Goal: Complete application form

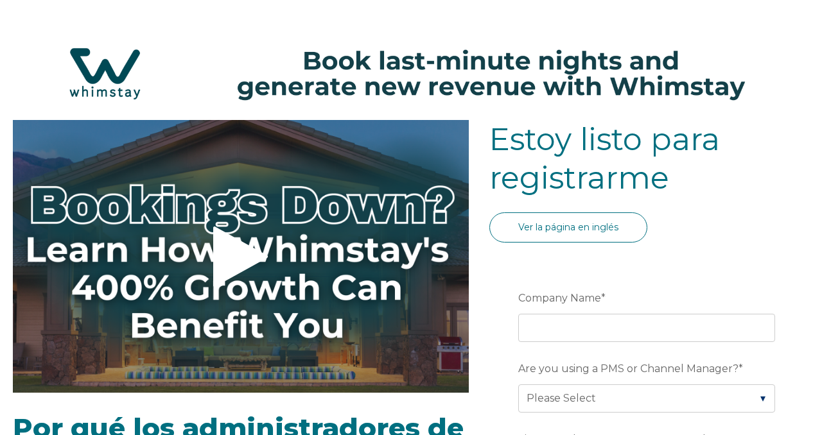
select select "ES"
select select "Standard"
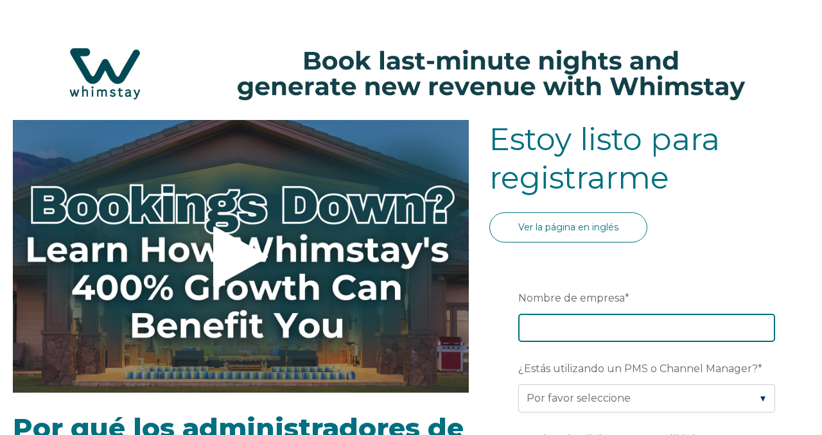
click at [540, 322] on input "Nombre de empresa *" at bounding box center [646, 328] width 257 height 28
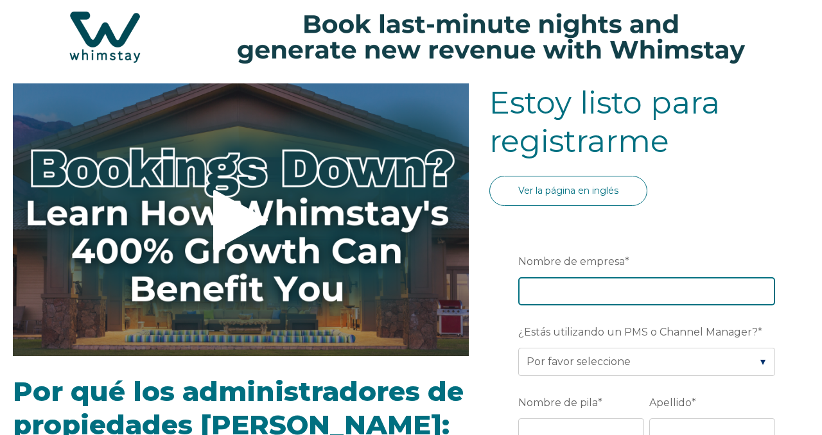
scroll to position [74, 0]
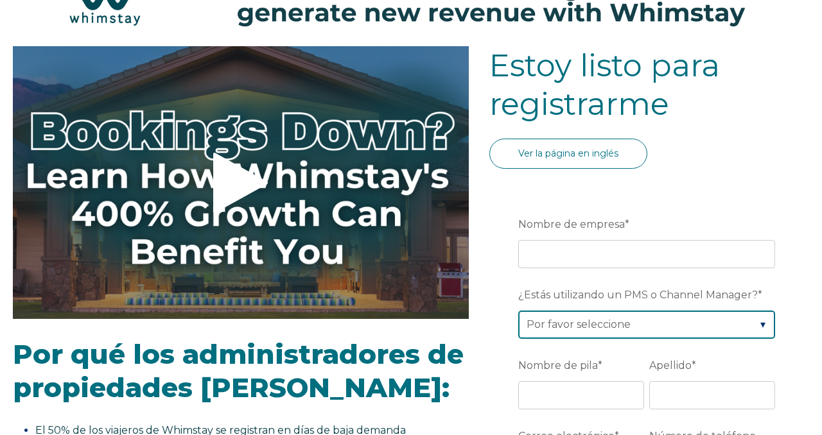
click at [546, 321] on div "¿Estás utilizando un PMS o Channel Manager? * Por favor seleccione Descalzo Boo…" at bounding box center [649, 311] width 262 height 55
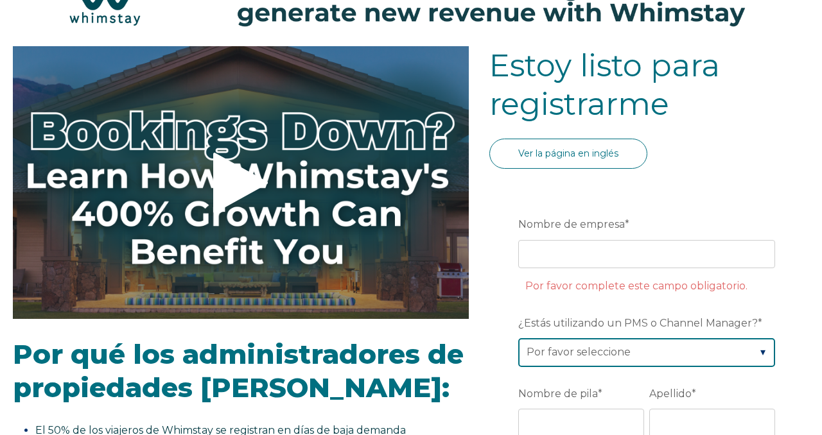
select select "Lodgify"
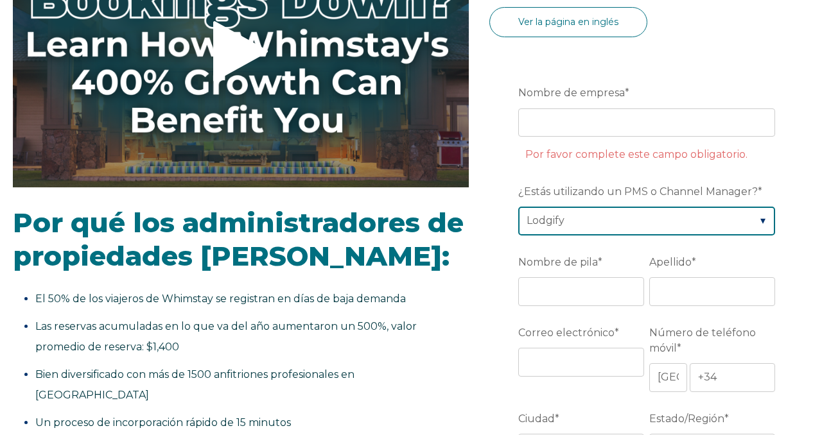
scroll to position [207, 0]
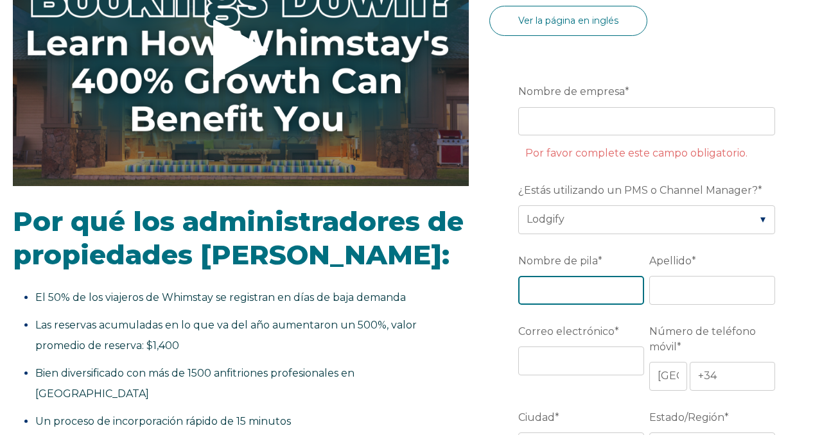
click at [578, 288] on input "Nombre de pila *" at bounding box center [581, 290] width 126 height 28
type input "Marin"
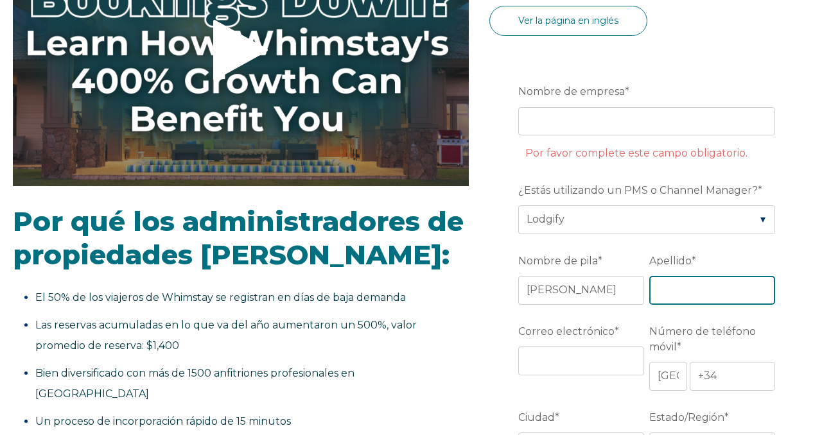
click at [697, 293] on input "Apellido *" at bounding box center [712, 290] width 126 height 28
type input "Marin Ausio"
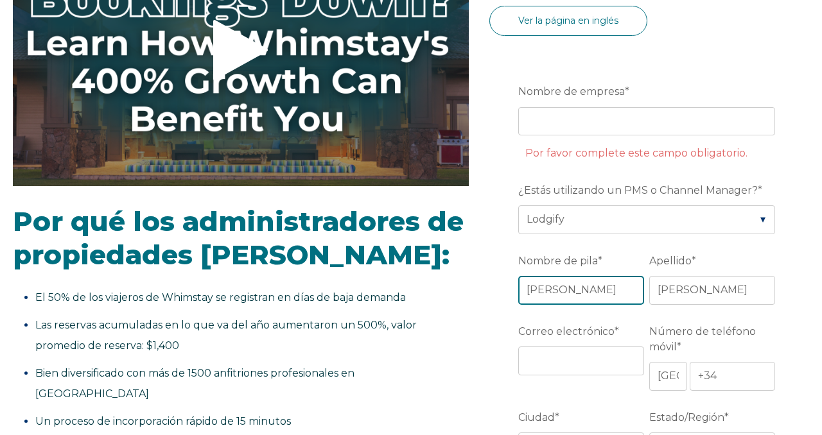
click at [627, 286] on input "Marin" at bounding box center [581, 290] width 126 height 28
type input "M"
type input "s"
type input "Sandra"
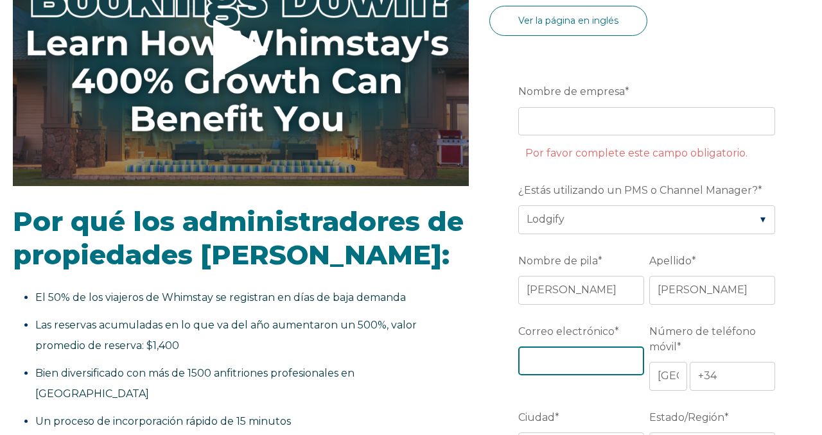
click at [606, 353] on input "Correo electrónico *" at bounding box center [581, 361] width 126 height 28
type input "[EMAIL_ADDRESS][DOMAIN_NAME]"
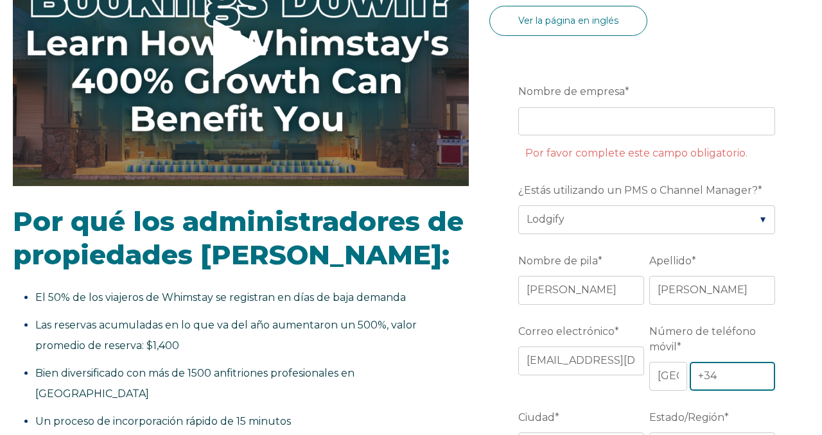
click at [732, 378] on input "+34" at bounding box center [732, 376] width 85 height 28
click at [732, 372] on input "+34 654927212" at bounding box center [732, 376] width 85 height 28
type input "+34 654927212"
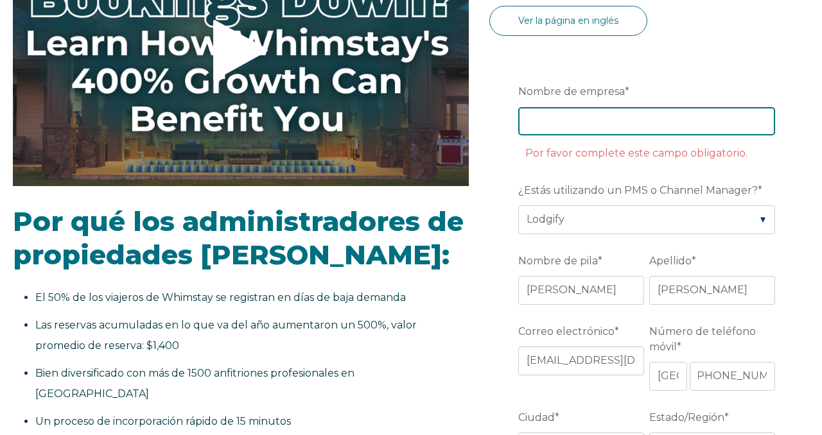
scroll to position [0, 0]
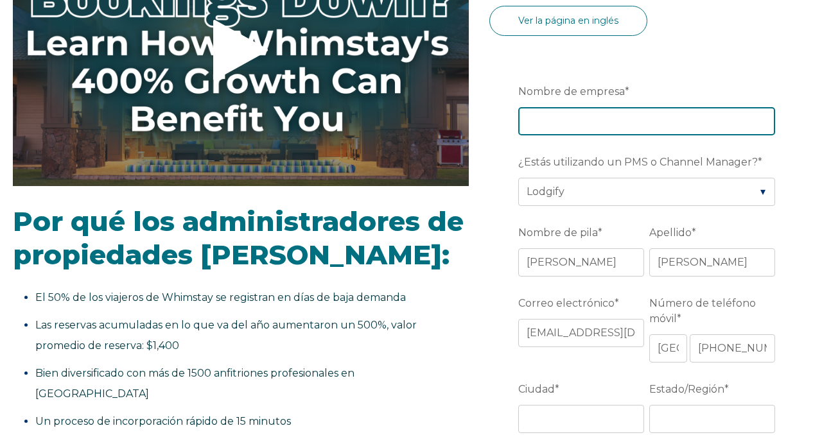
click at [704, 129] on input "Nombre de empresa *" at bounding box center [646, 121] width 257 height 28
type input "m"
click at [704, 129] on input "Marin&Molins SCP" at bounding box center [646, 121] width 257 height 28
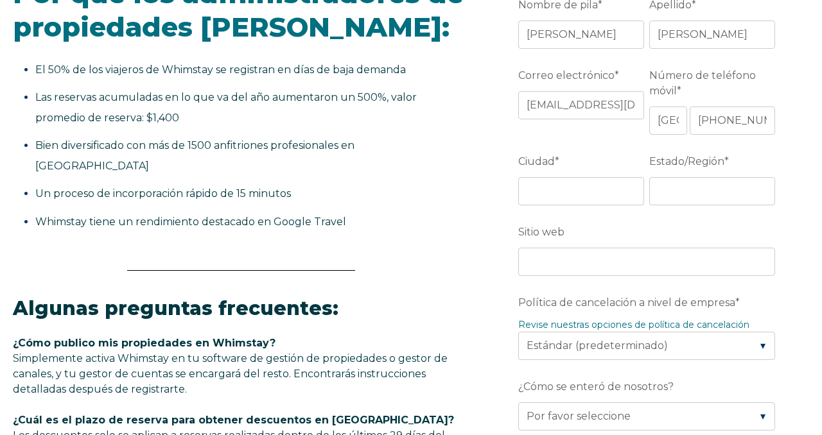
scroll to position [457, 0]
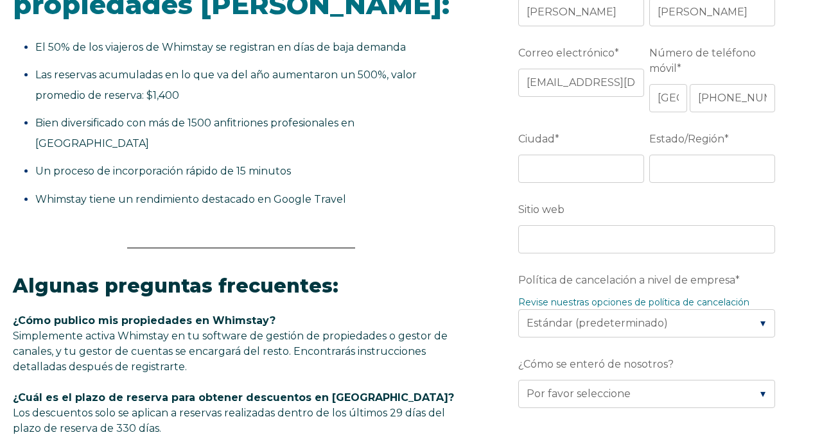
type input "Marin&Molins SCP"
click at [611, 161] on input "Ciudad *" at bounding box center [581, 169] width 126 height 28
type input "Puigcerdà"
click at [706, 161] on input "Estado/Región *" at bounding box center [712, 169] width 126 height 28
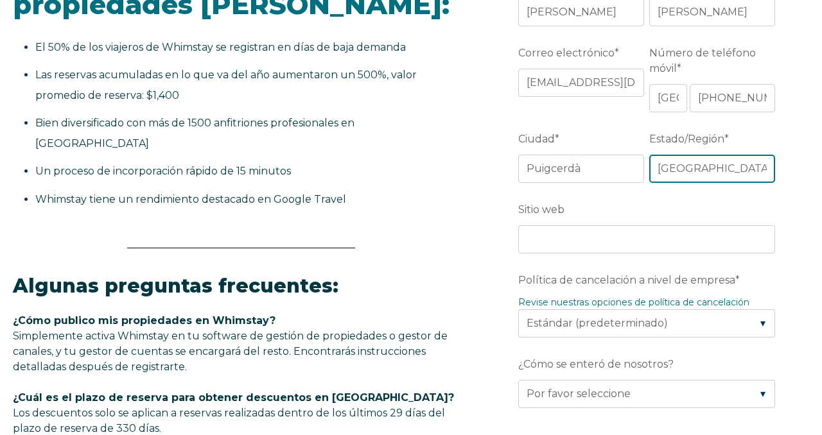
type input "Girona"
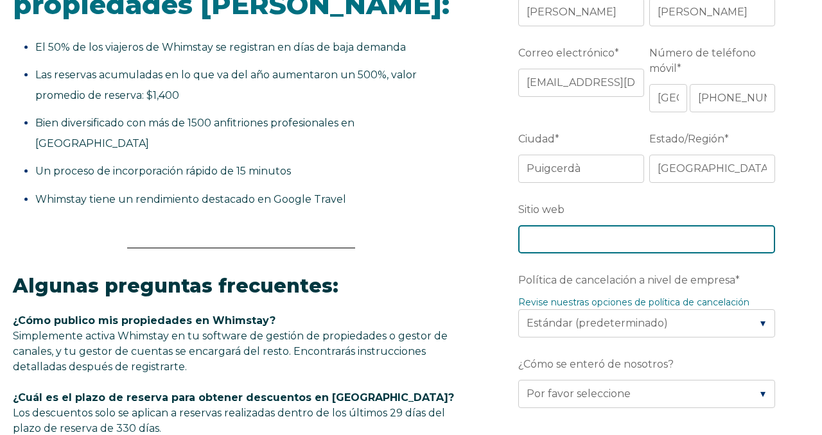
click at [606, 243] on input "Sitio web" at bounding box center [646, 239] width 257 height 28
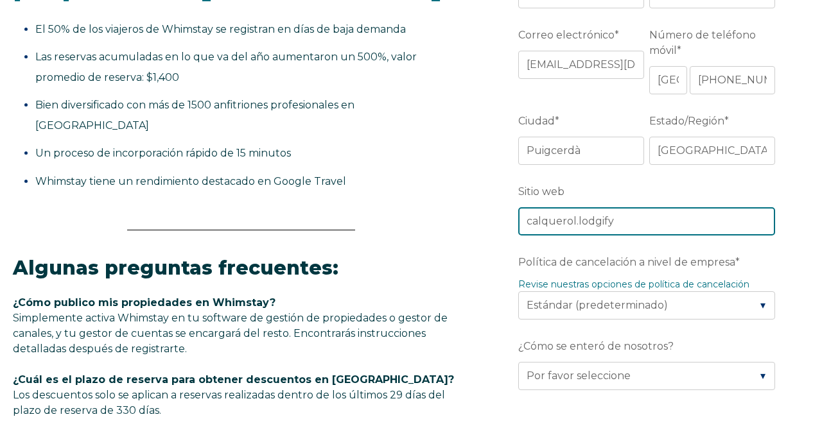
scroll to position [478, 0]
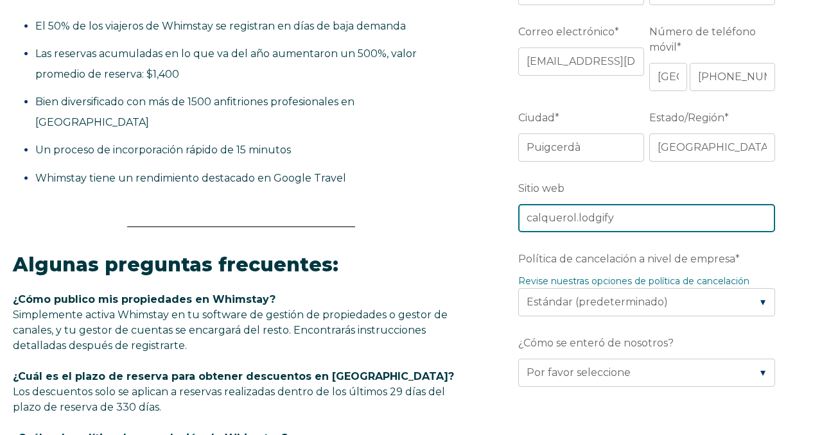
click at [645, 217] on input "calquerol.lodgify" at bounding box center [646, 218] width 257 height 28
type input "calquerol.lodgify.com"
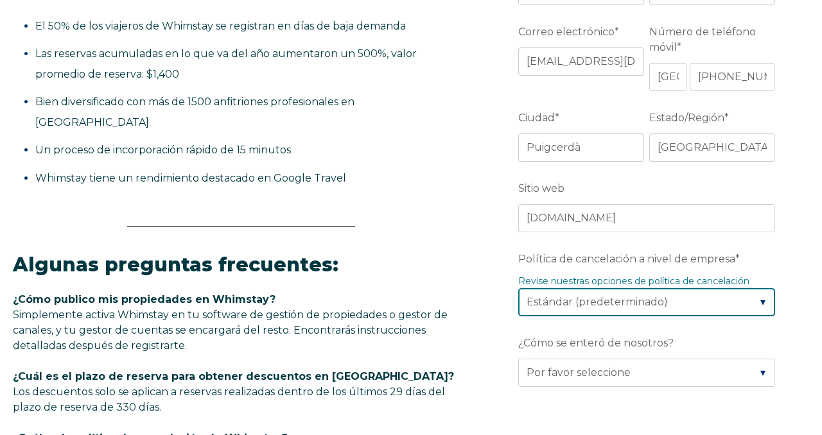
click at [653, 302] on select "Por favor seleccione Parcial Estándar (predeterminado) Moderado Estricto" at bounding box center [646, 302] width 257 height 28
select select "Moderate"
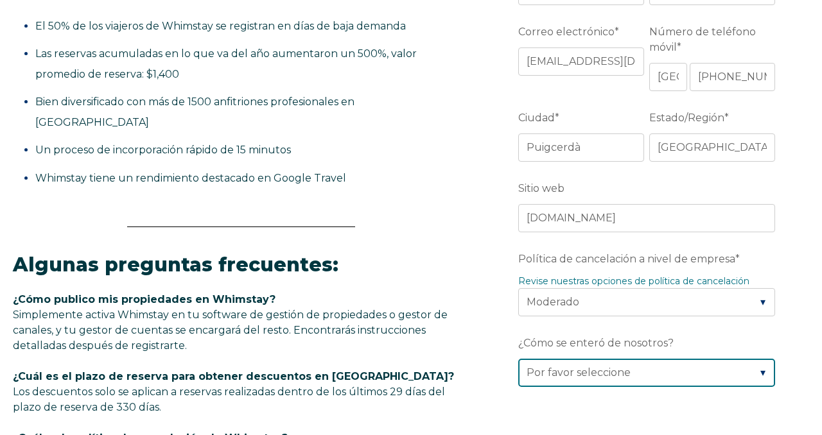
click at [609, 376] on select "Por favor seleccione Encontré Whimstay a través de una búsqueda en Google. Habl…" at bounding box center [646, 373] width 257 height 28
select select "Other"
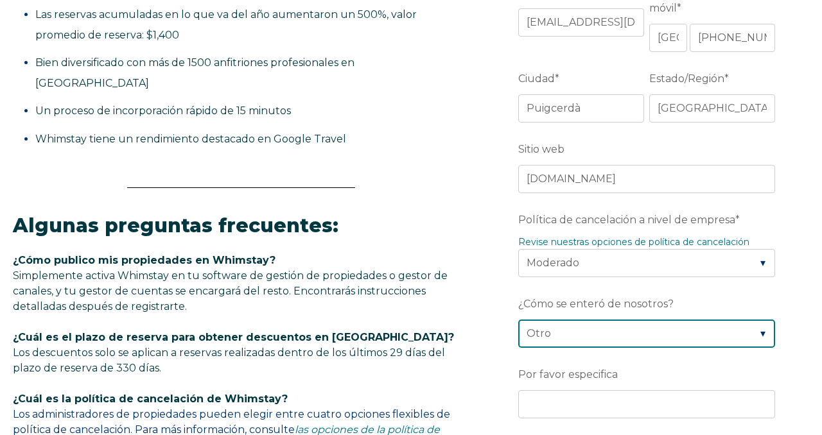
scroll to position [519, 0]
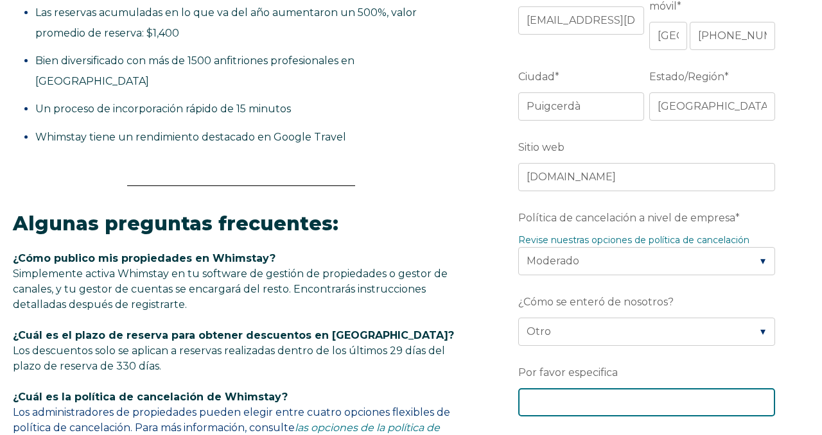
click at [625, 390] on input "Por favor especifica" at bounding box center [646, 402] width 257 height 28
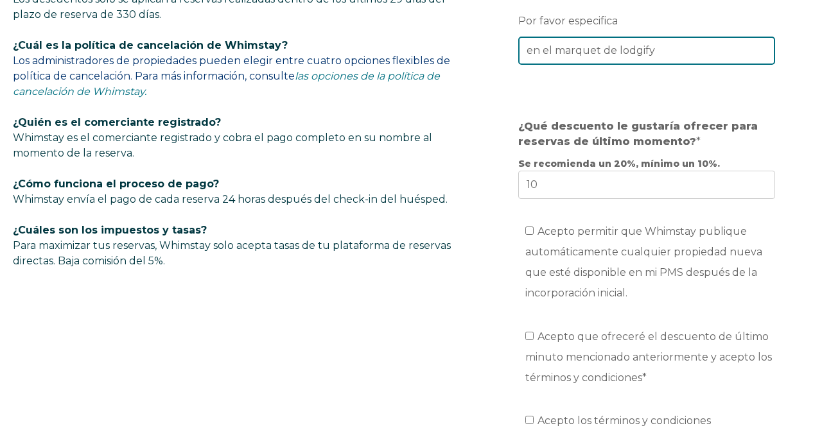
scroll to position [874, 0]
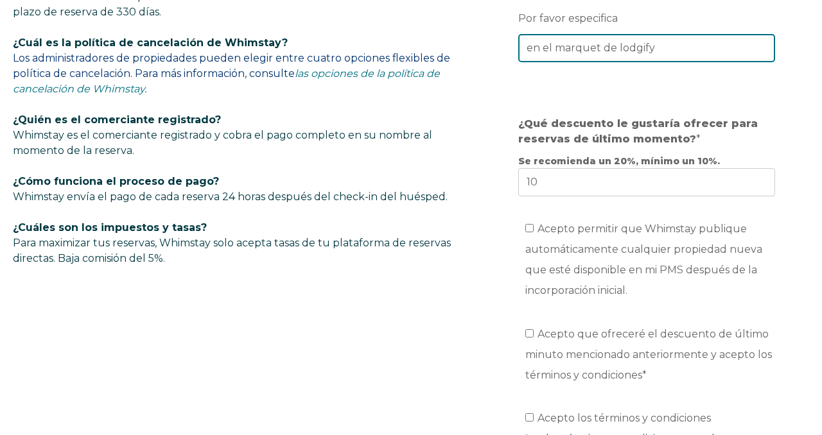
type input "en el marquet de lodgify"
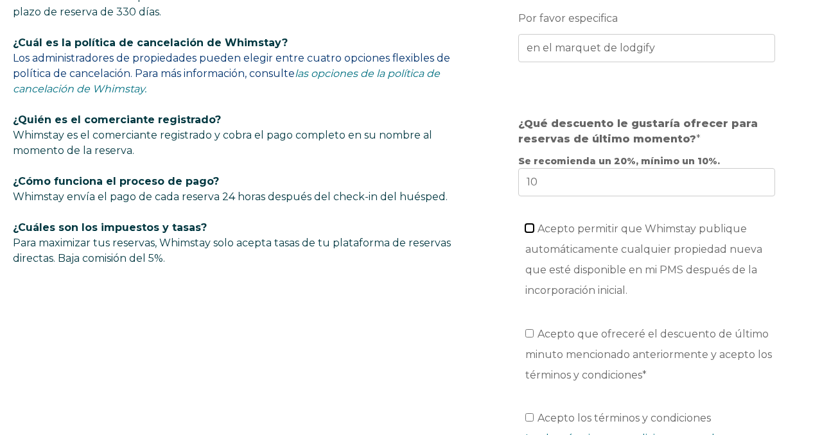
click at [532, 227] on input "Acepto permitir que Whimstay publique automáticamente cualquier propiedad nueva…" at bounding box center [529, 228] width 8 height 8
checkbox input "true"
click at [529, 335] on input "Acepto que ofreceré el descuento de último minuto mencionado anteriormente y ac…" at bounding box center [529, 333] width 8 height 8
checkbox input "true"
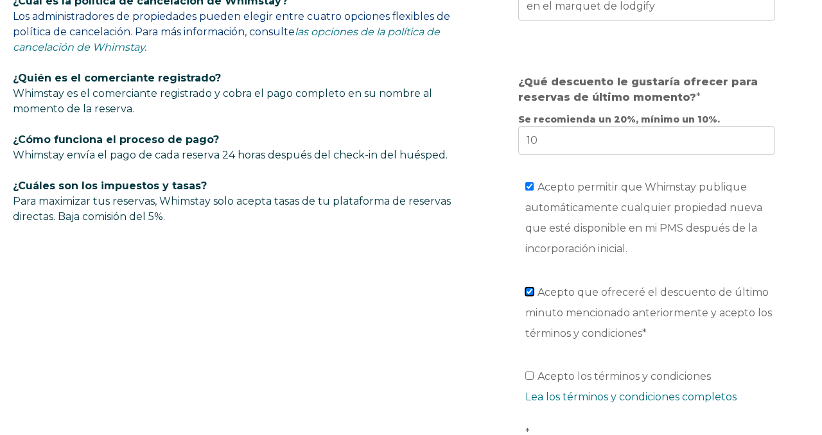
scroll to position [917, 0]
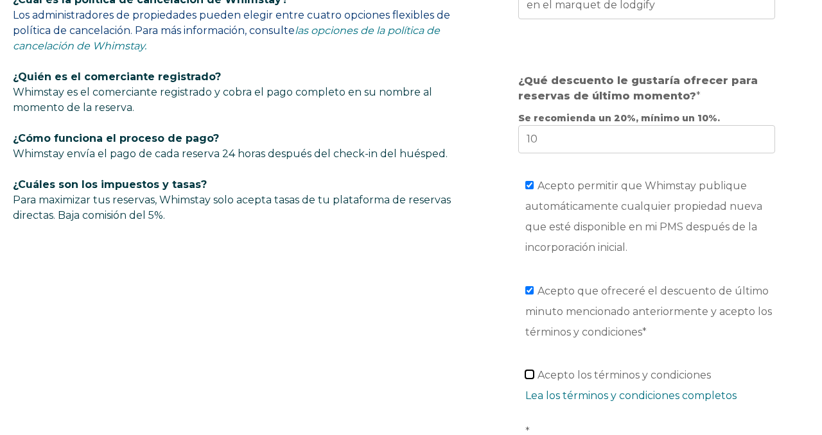
click at [529, 376] on input "Acepto los términos y condiciones Lea los términos y condiciones completos *" at bounding box center [529, 374] width 8 height 8
checkbox input "true"
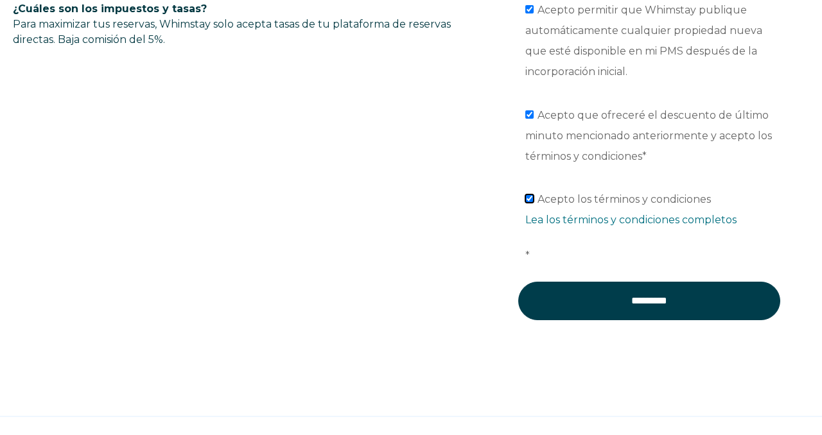
scroll to position [1095, 0]
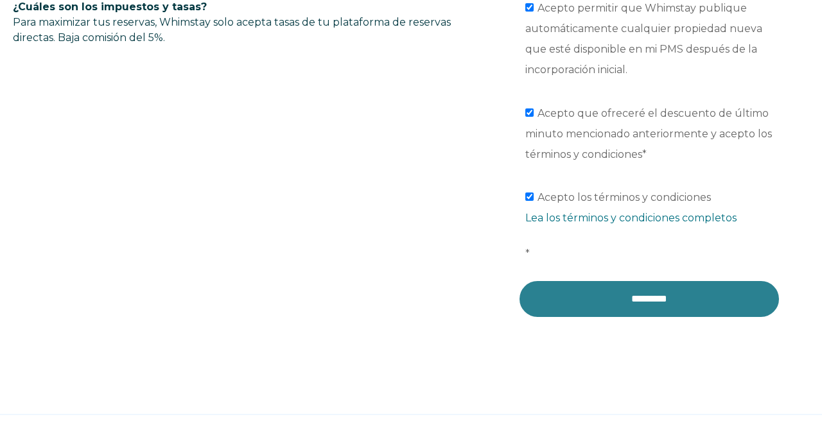
click at [661, 306] on input "*********" at bounding box center [649, 299] width 262 height 39
type input "********"
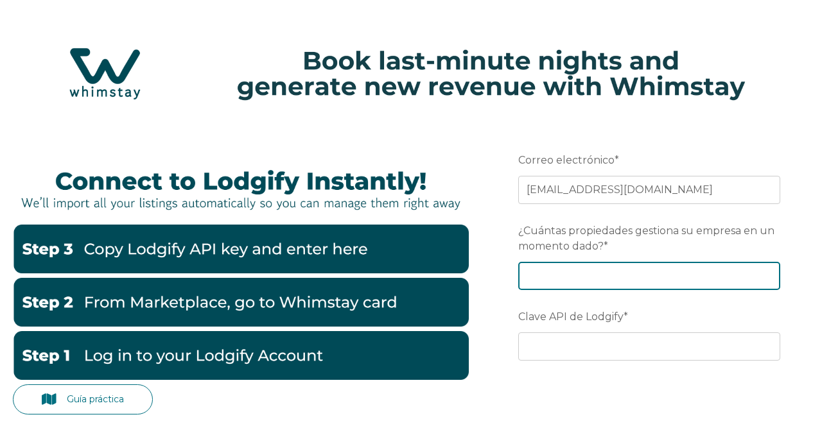
click at [628, 272] on input "¿Cuántas propiedades gestiona su empresa en un momento dado? *" at bounding box center [649, 276] width 262 height 28
type input "6"
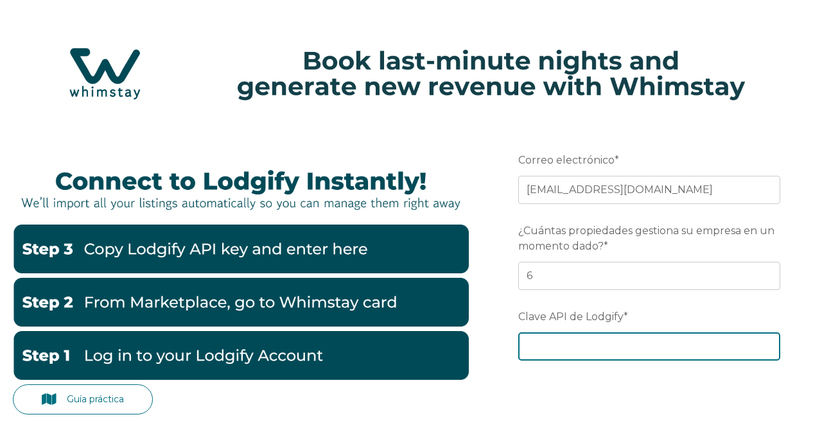
click at [609, 351] on input "Clave API de Lodgify *" at bounding box center [649, 347] width 262 height 28
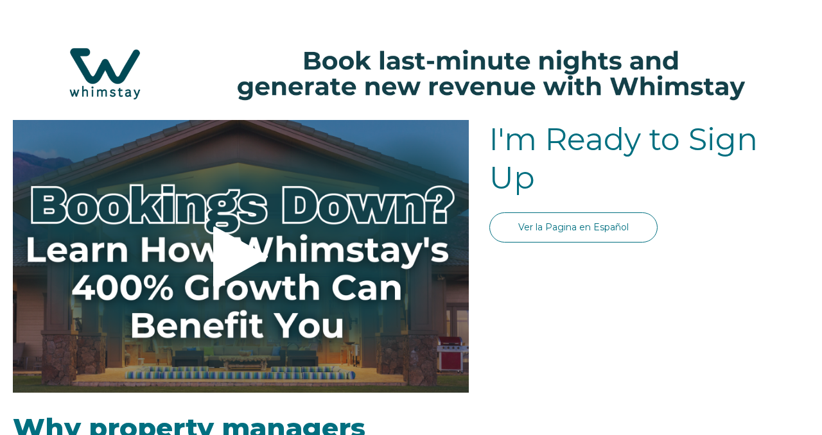
select select "ES"
select select "Standard"
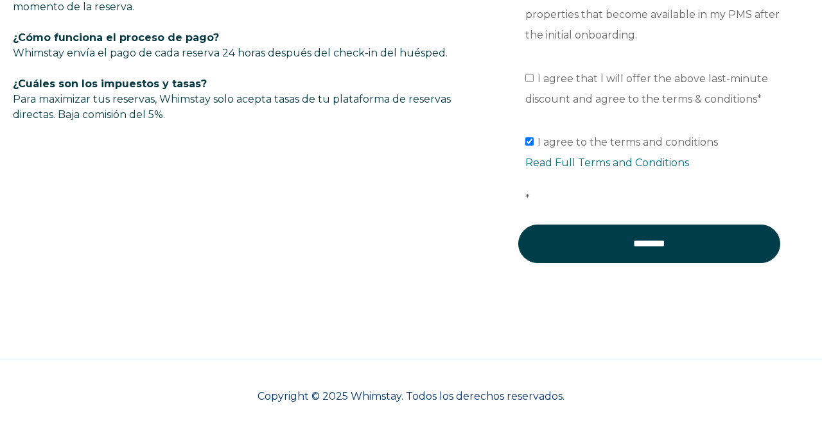
scroll to position [1059, 0]
